Goal: Information Seeking & Learning: Learn about a topic

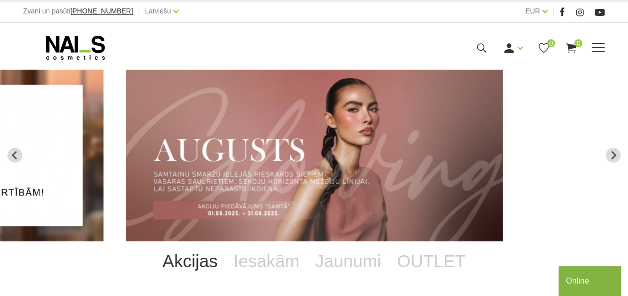
click at [484, 50] on icon at bounding box center [481, 48] width 12 height 12
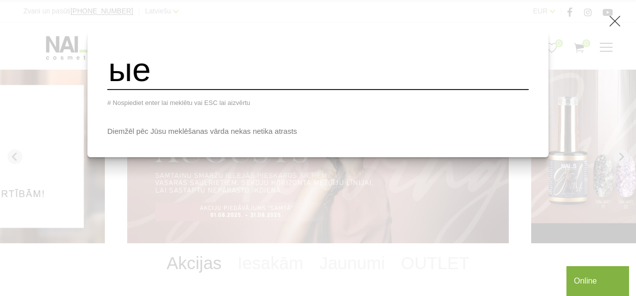
type input "ы"
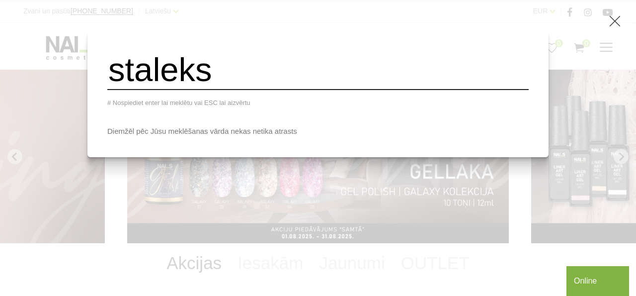
type input "staleks"
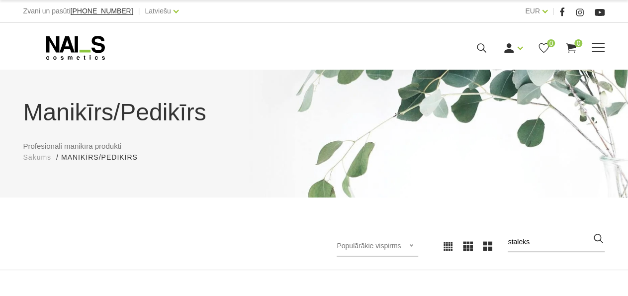
click at [63, 49] on use at bounding box center [75, 48] width 59 height 24
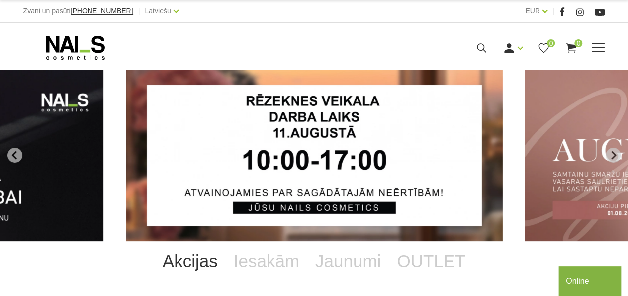
click at [600, 48] on span at bounding box center [597, 48] width 13 height 10
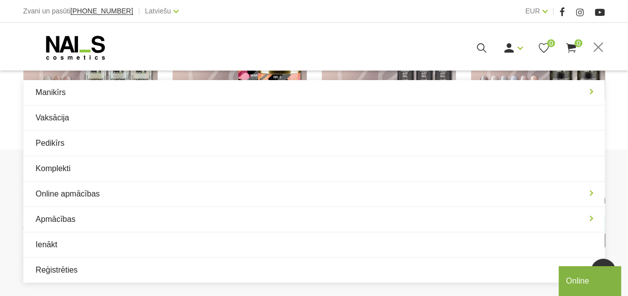
scroll to position [822, 0]
click at [623, 200] on div "KĀ IEPIRKTIES KĀ APMAKSĀT RĒĶINUS PAR PREČU PIEGĀDI GARANTIJA LIETOŠANAS NOTEIK…" at bounding box center [314, 222] width 628 height 148
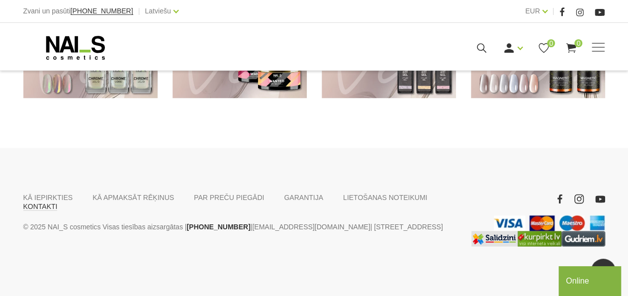
click at [58, 201] on link "KONTAKTI" at bounding box center [40, 205] width 34 height 9
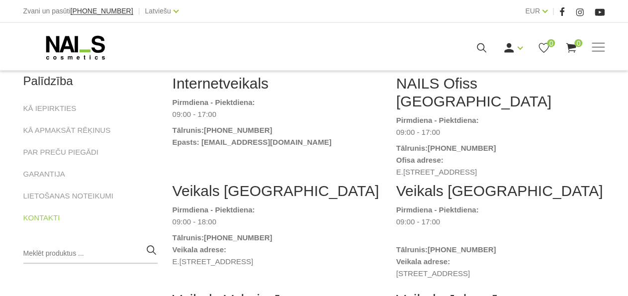
scroll to position [148, 0]
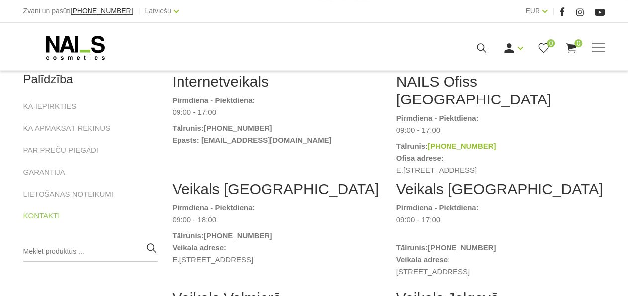
drag, startPoint x: 499, startPoint y: 124, endPoint x: 454, endPoint y: 125, distance: 44.7
click at [454, 140] on dt "Tālrunis: [PHONE_NUMBER]" at bounding box center [500, 146] width 209 height 12
copy link "20004655"
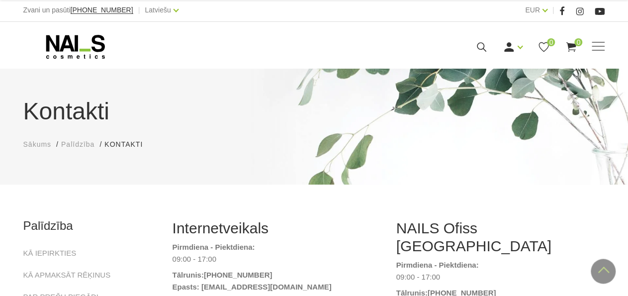
scroll to position [0, 0]
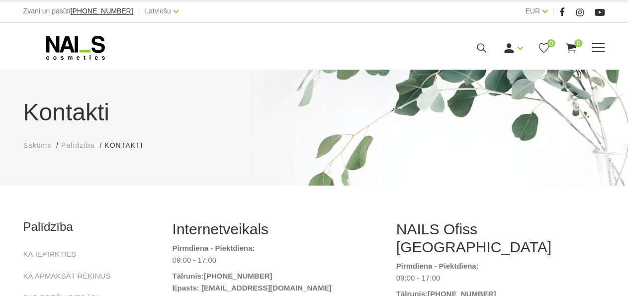
click at [76, 46] on use at bounding box center [75, 48] width 59 height 24
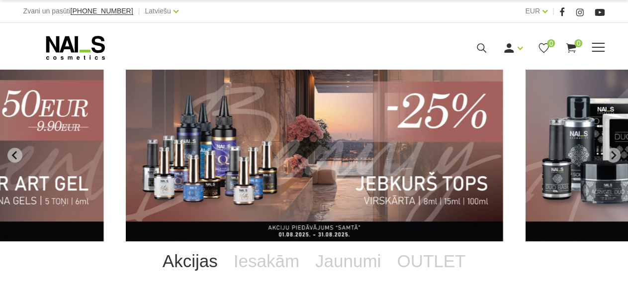
click at [595, 46] on span at bounding box center [597, 48] width 13 height 10
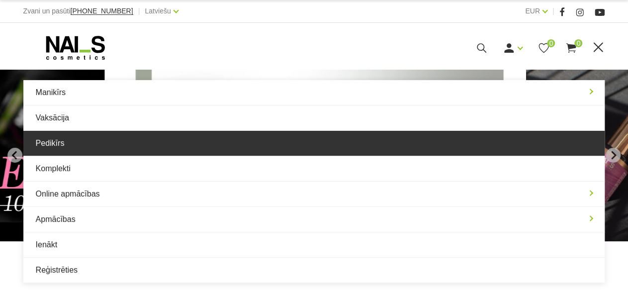
click at [58, 148] on link "Pedikīrs" at bounding box center [314, 143] width 582 height 25
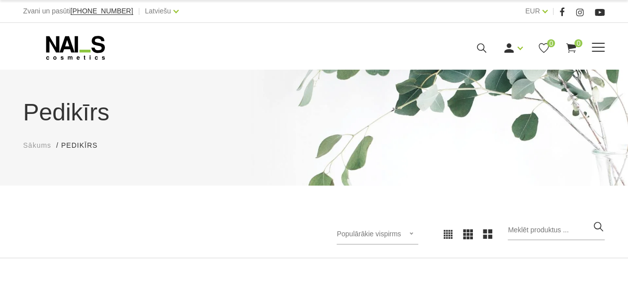
click at [594, 52] on span at bounding box center [597, 48] width 13 height 10
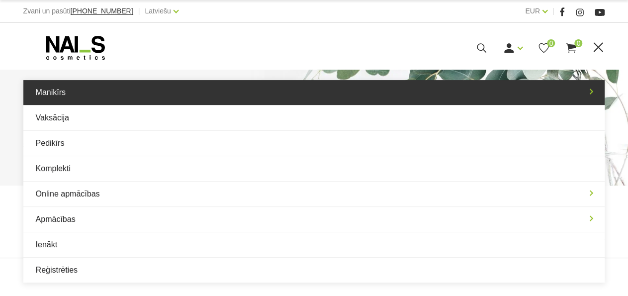
click at [58, 98] on link "Manikīrs" at bounding box center [314, 92] width 582 height 25
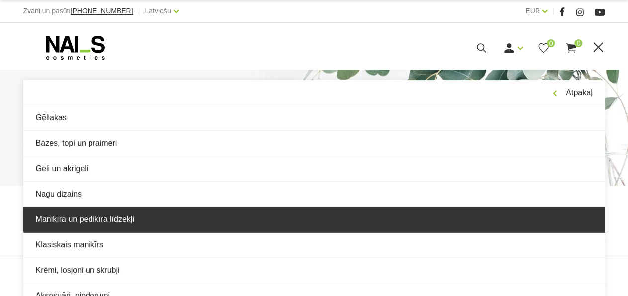
click at [101, 224] on link "Manikīra un pedikīra līdzekļi" at bounding box center [314, 219] width 582 height 25
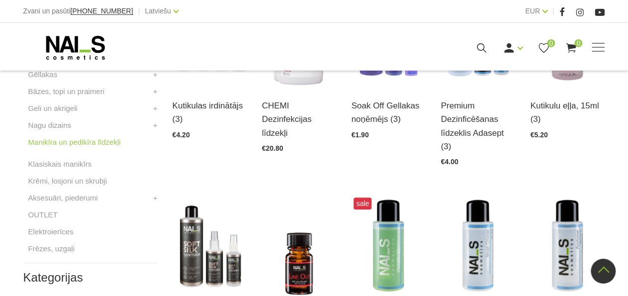
scroll to position [325, 0]
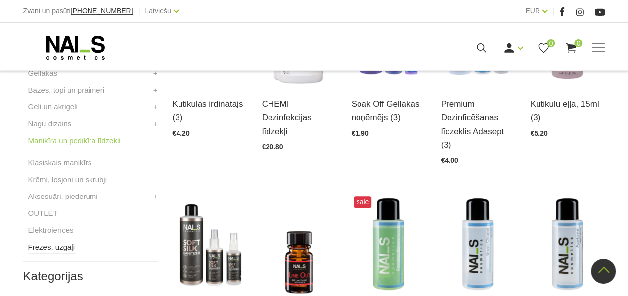
click at [40, 249] on link "Frēzes, uzgaļi" at bounding box center [51, 247] width 46 height 12
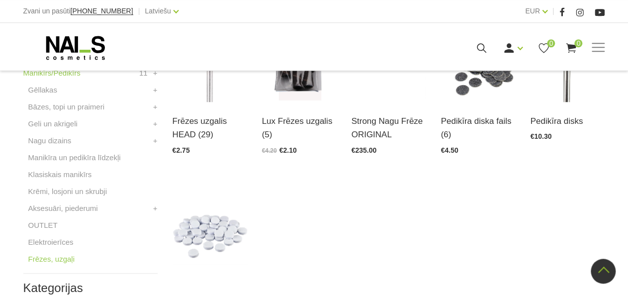
scroll to position [309, 0]
click at [83, 204] on link "Aksesuāri, piederumi" at bounding box center [63, 207] width 70 height 12
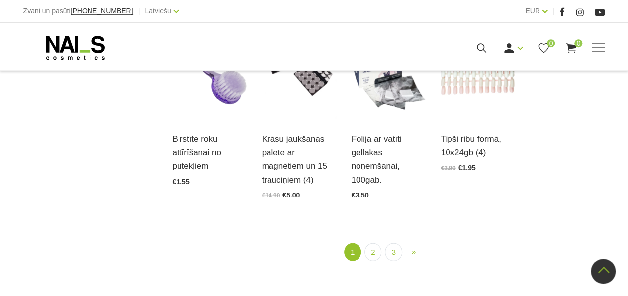
scroll to position [1118, 0]
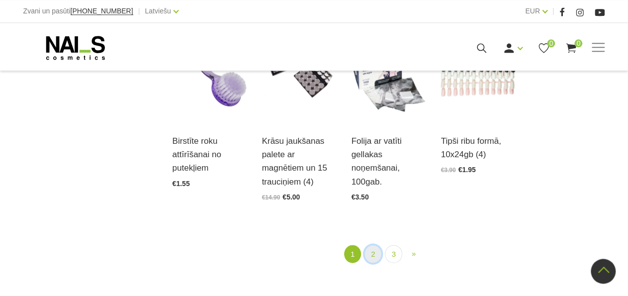
click at [376, 245] on link "2" at bounding box center [372, 254] width 17 height 18
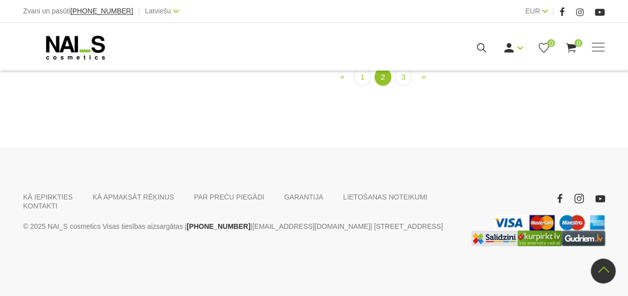
scroll to position [1242, 0]
click at [402, 80] on link "3" at bounding box center [403, 77] width 17 height 18
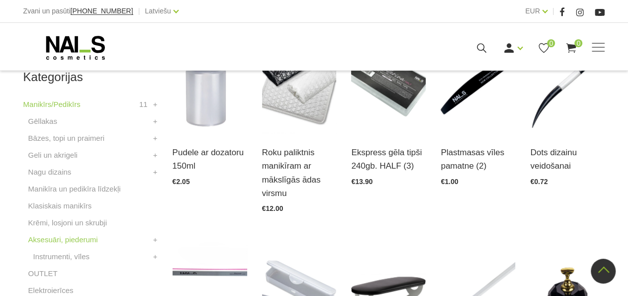
scroll to position [203, 0]
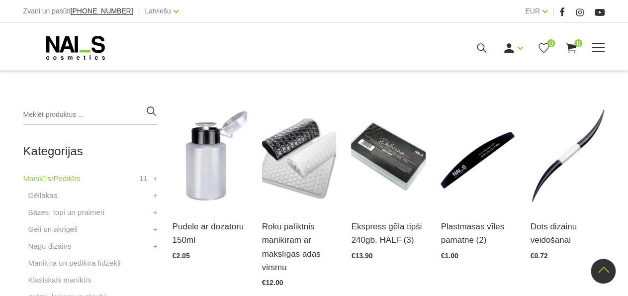
click at [596, 53] on span at bounding box center [597, 48] width 13 height 10
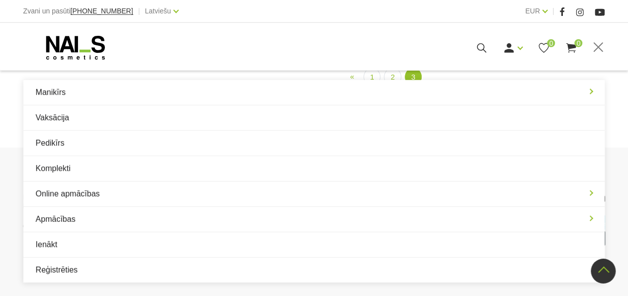
scroll to position [1071, 0]
click at [622, 191] on div "KĀ IEPIRKTIES KĀ APMAKSĀT RĒĶINUS PAR PREČU PIEGĀDI [GEOGRAPHIC_DATA] LIETOŠANA…" at bounding box center [314, 222] width 628 height 148
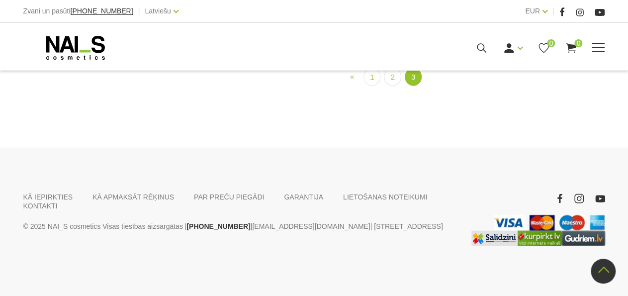
click at [89, 49] on icon at bounding box center [75, 47] width 104 height 25
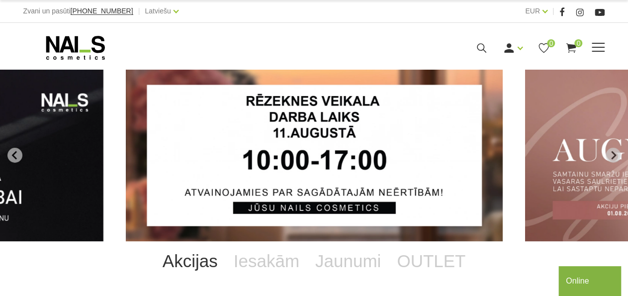
click at [599, 51] on span at bounding box center [597, 48] width 13 height 10
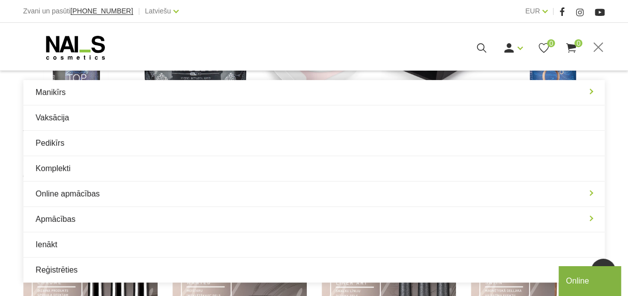
scroll to position [822, 0]
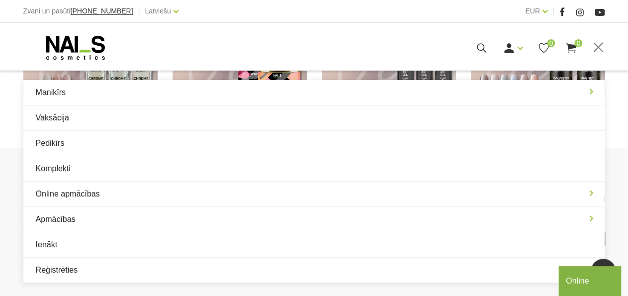
click at [618, 184] on div "KĀ IEPIRKTIES KĀ APMAKSĀT RĒĶINUS PAR PREČU PIEGĀDI [GEOGRAPHIC_DATA] LIETOŠANA…" at bounding box center [314, 222] width 628 height 148
